Goal: Information Seeking & Learning: Learn about a topic

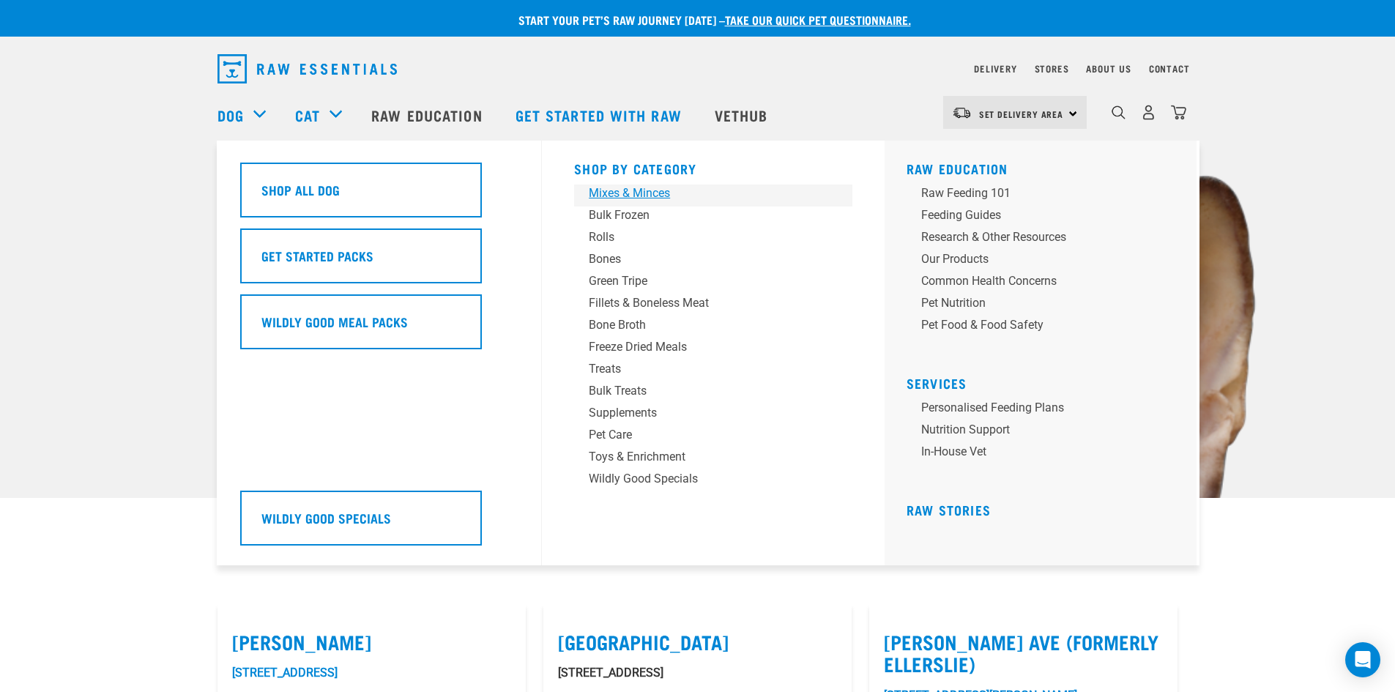
click at [639, 189] on div "Mixes & Minces" at bounding box center [703, 194] width 229 height 18
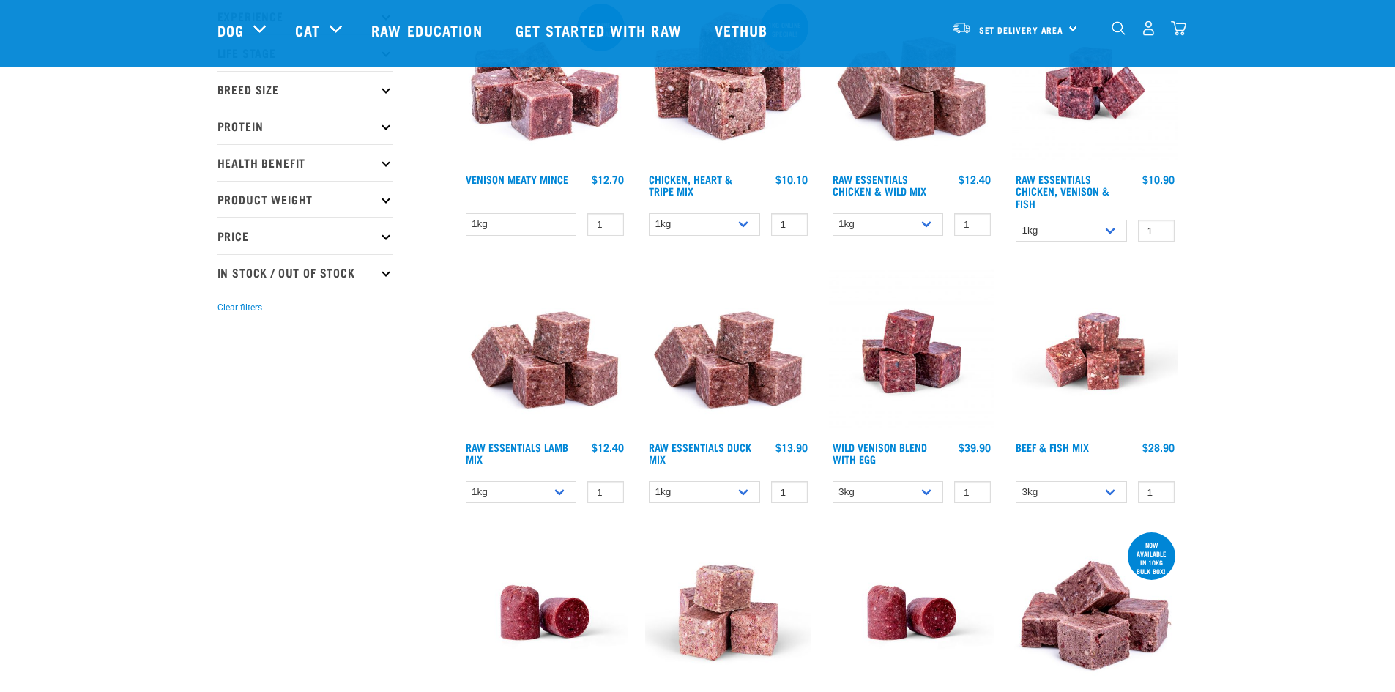
scroll to position [219, 0]
click at [680, 444] on link "Raw Essentials Duck Mix" at bounding box center [700, 452] width 103 height 17
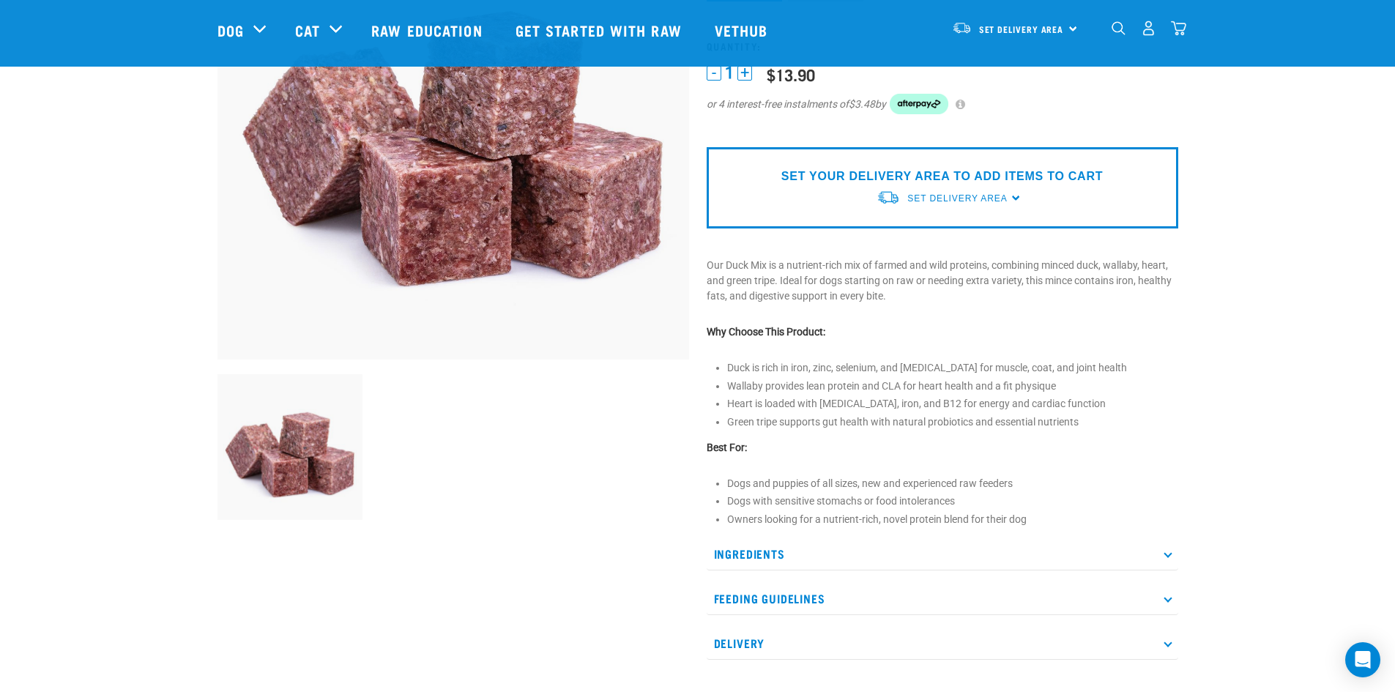
scroll to position [220, 0]
click at [1158, 557] on p "Ingredients" at bounding box center [943, 553] width 472 height 33
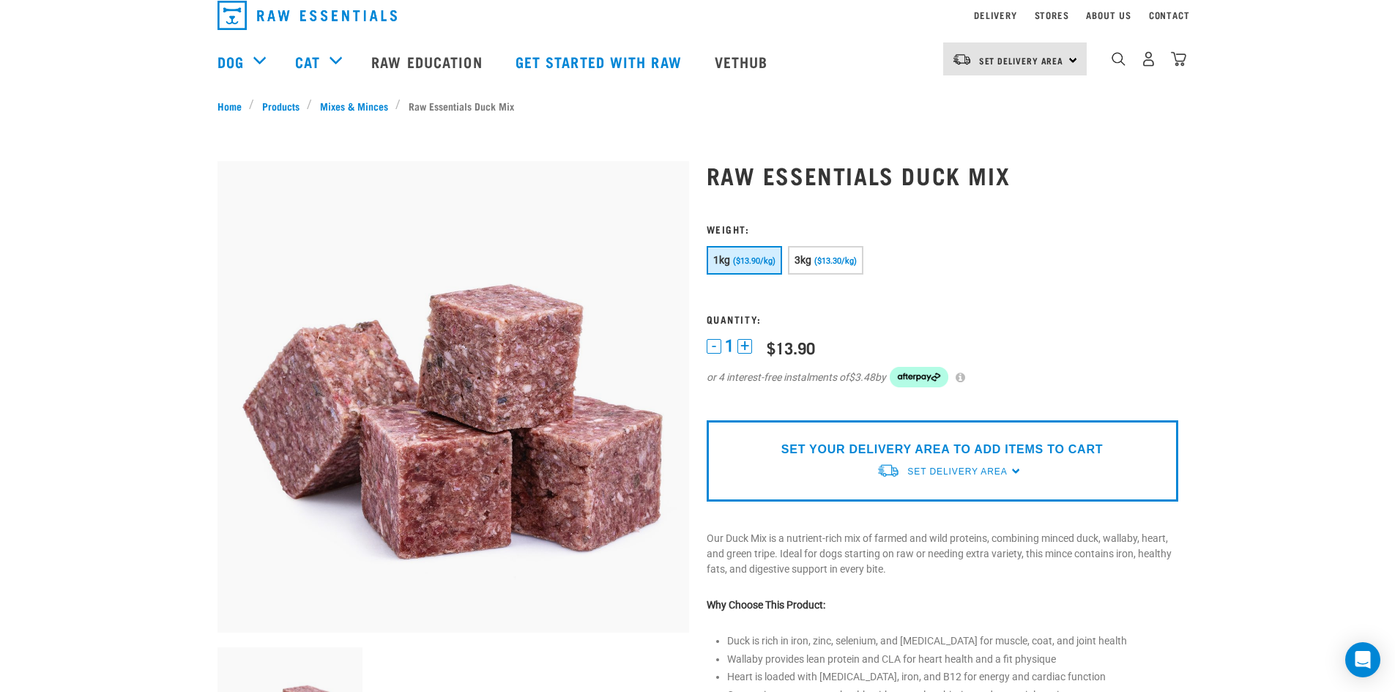
scroll to position [0, 0]
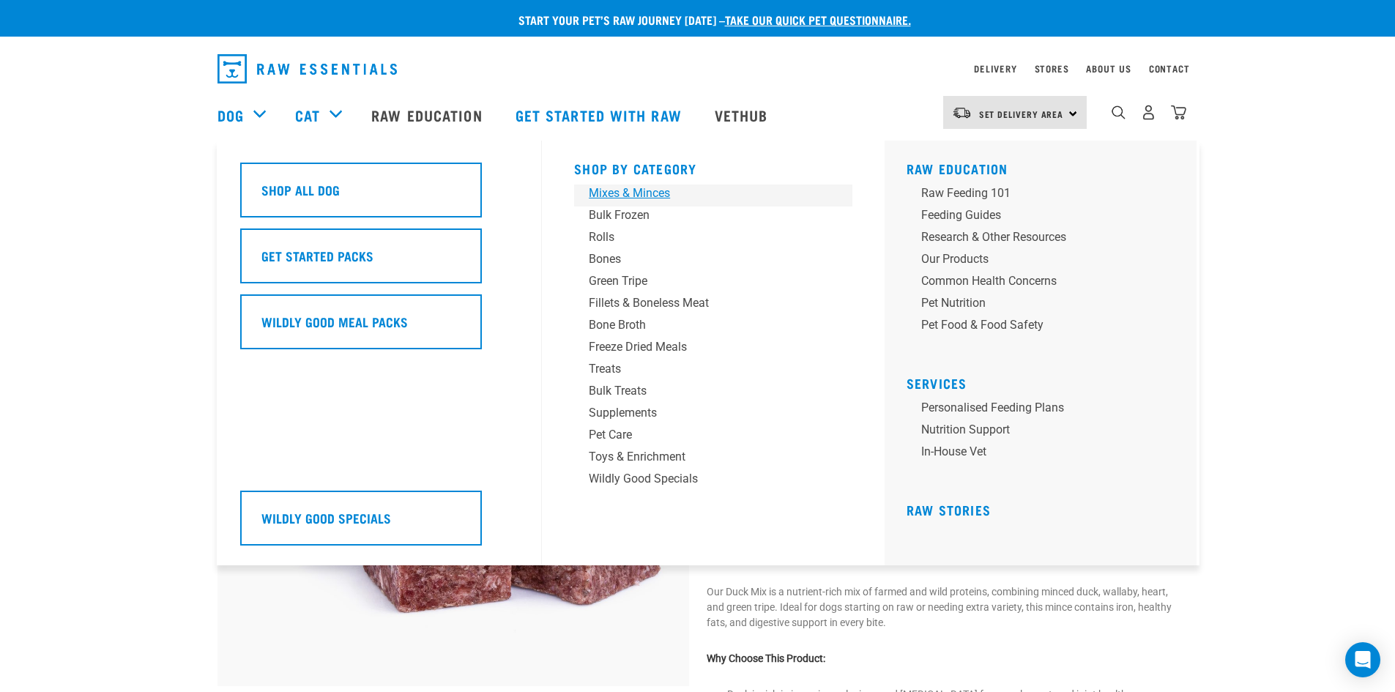
click at [629, 196] on div "Mixes & Minces" at bounding box center [703, 194] width 229 height 18
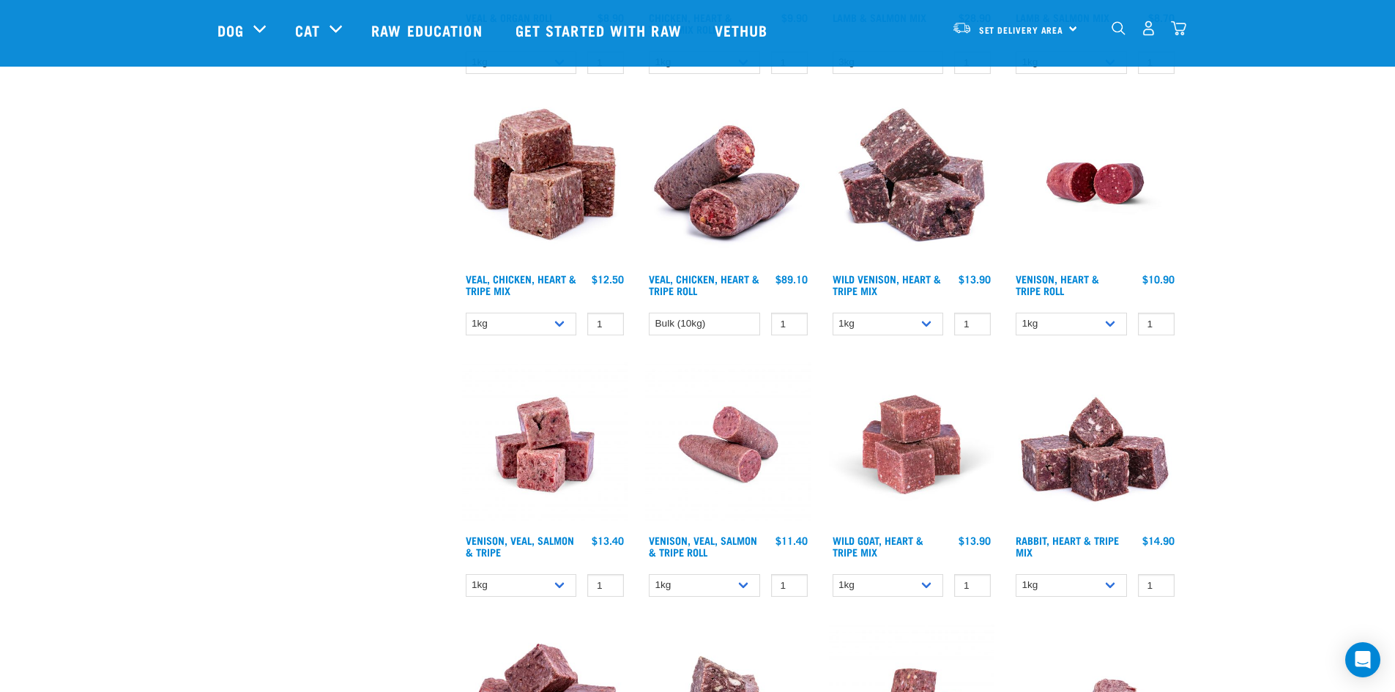
scroll to position [1170, 0]
